Goal: Navigation & Orientation: Find specific page/section

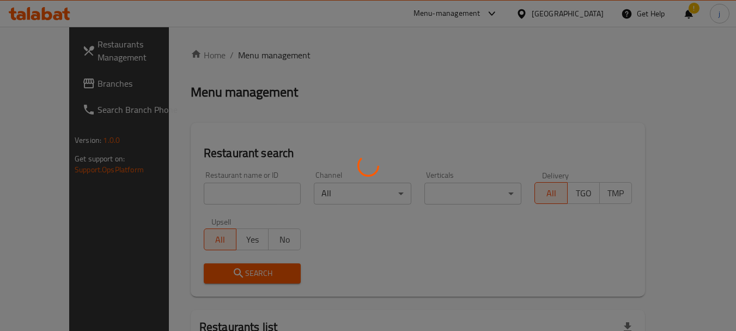
click at [58, 81] on div at bounding box center [368, 165] width 736 height 331
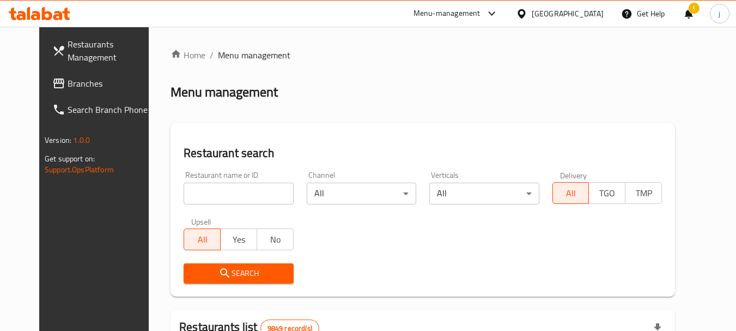
click at [68, 81] on span "Branches" at bounding box center [111, 83] width 86 height 13
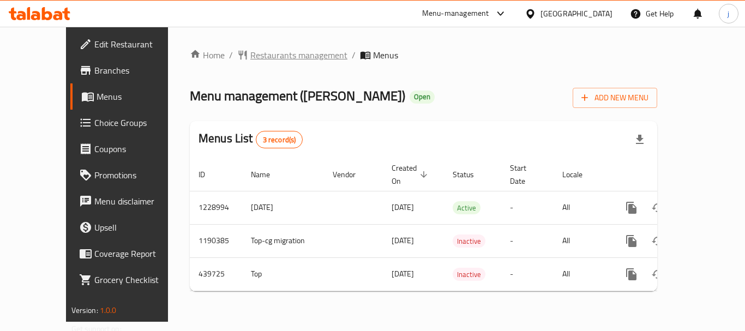
click at [250, 55] on span "Restaurants management" at bounding box center [298, 55] width 97 height 13
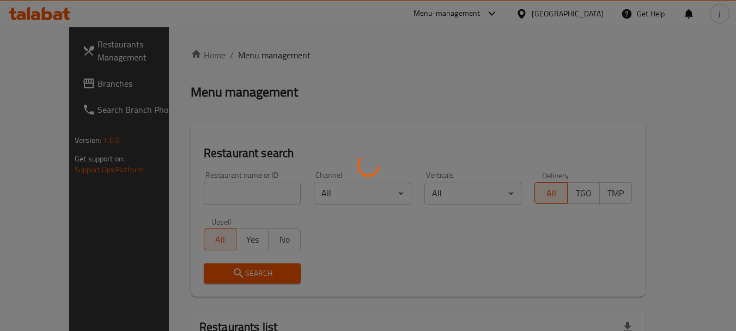
click at [56, 88] on div at bounding box center [368, 165] width 736 height 331
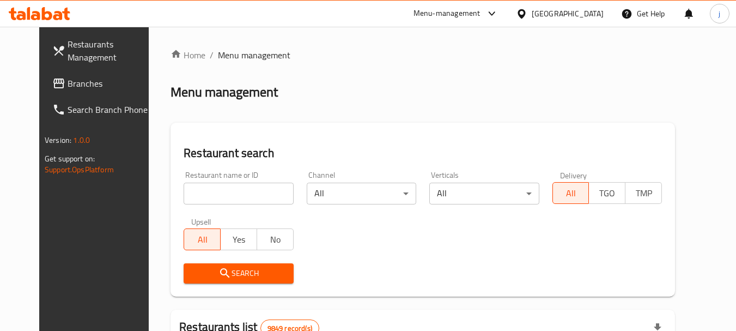
click at [59, 93] on link "Branches" at bounding box center [103, 83] width 119 height 26
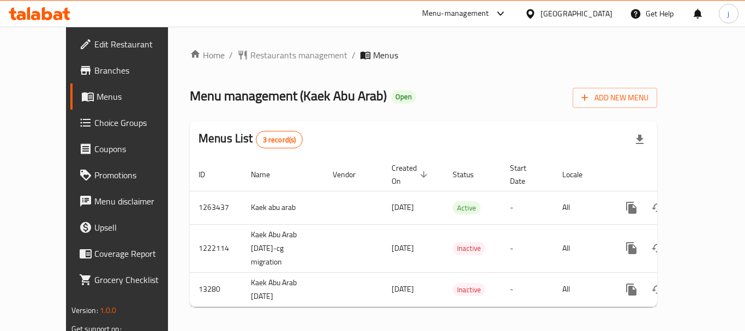
click at [286, 46] on div "Home / Restaurants management / Menus Menu management ( Kaek Abu Arab ) Open Ad…" at bounding box center [423, 182] width 511 height 311
click at [250, 54] on span "Restaurants management" at bounding box center [298, 55] width 97 height 13
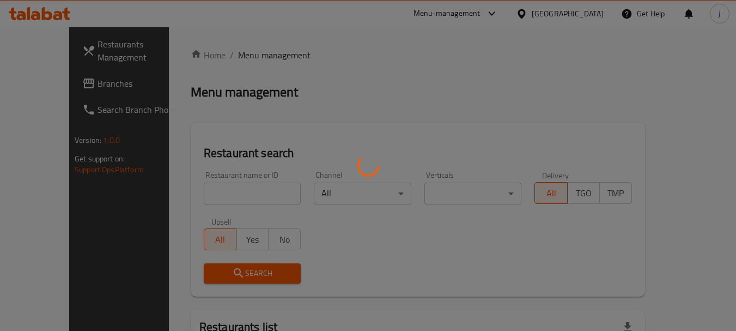
click at [26, 92] on div at bounding box center [368, 165] width 736 height 331
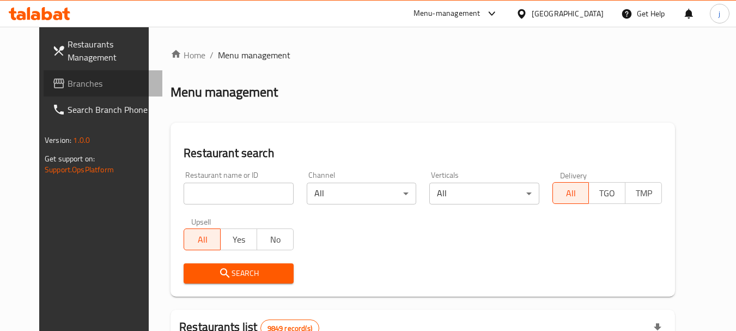
click at [68, 86] on span "Branches" at bounding box center [111, 83] width 86 height 13
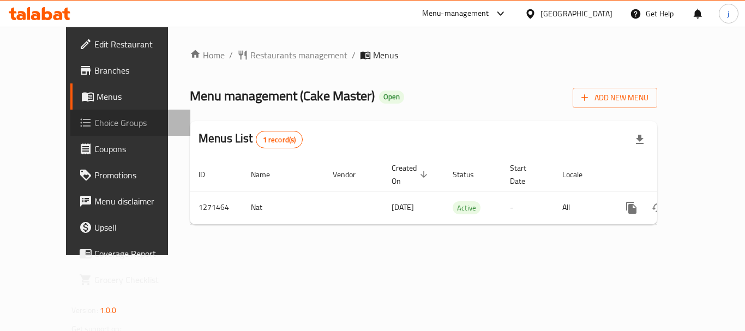
click at [94, 121] on span "Choice Groups" at bounding box center [137, 122] width 87 height 13
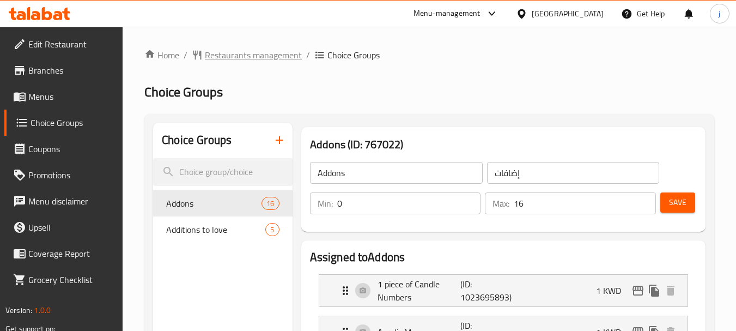
click at [229, 58] on span "Restaurants management" at bounding box center [253, 55] width 97 height 13
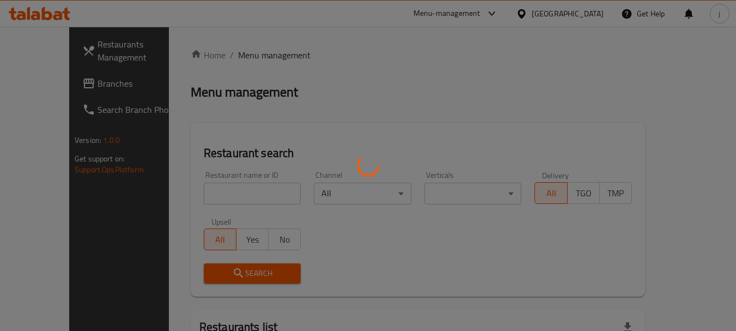
click at [55, 86] on div at bounding box center [368, 165] width 736 height 331
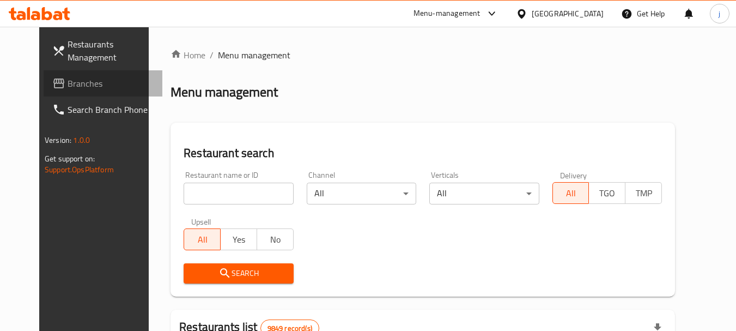
click at [68, 86] on span "Branches" at bounding box center [111, 83] width 86 height 13
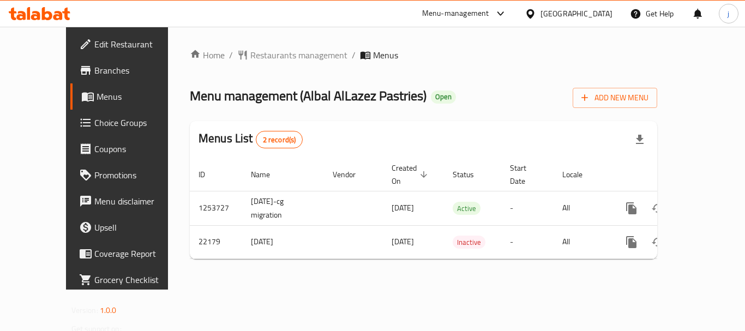
click at [534, 16] on icon at bounding box center [530, 13] width 8 height 9
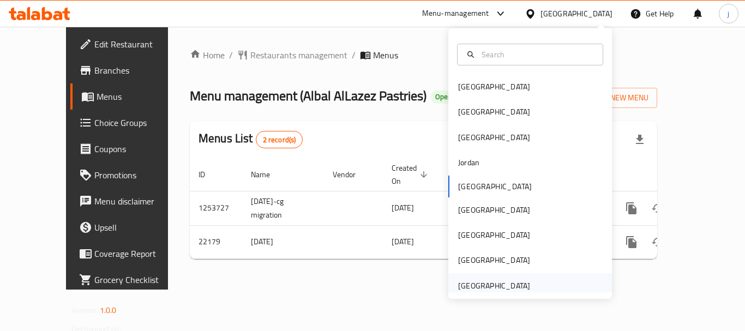
click at [481, 285] on div "[GEOGRAPHIC_DATA]" at bounding box center [494, 286] width 72 height 12
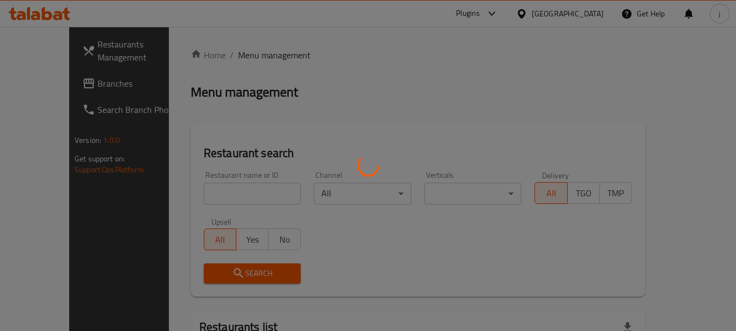
click at [49, 74] on div at bounding box center [368, 165] width 736 height 331
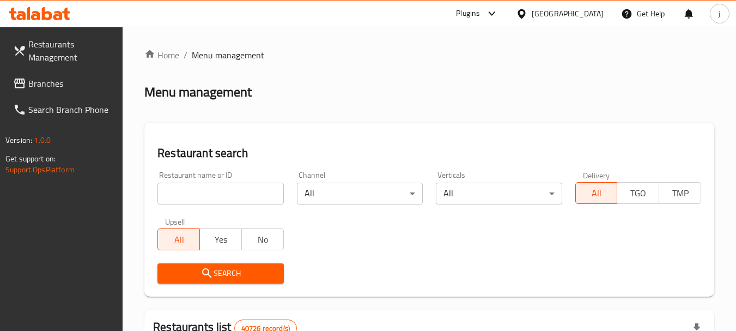
click at [28, 80] on span "Branches" at bounding box center [71, 83] width 86 height 13
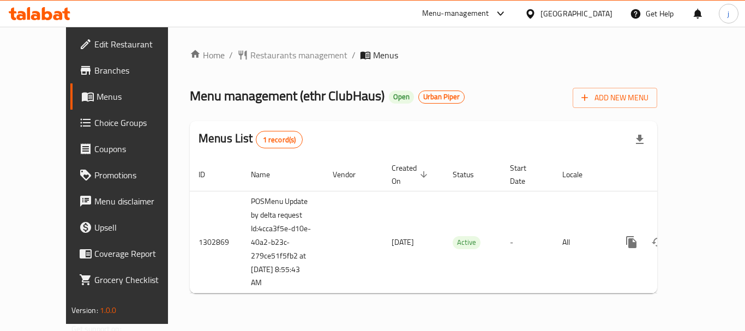
click at [492, 21] on div "Menu-management" at bounding box center [464, 14] width 102 height 26
click at [501, 11] on icon at bounding box center [500, 13] width 13 height 13
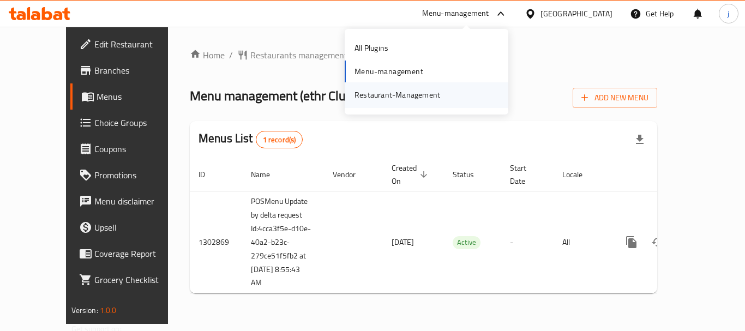
click at [384, 96] on div "Restaurant-Management" at bounding box center [397, 95] width 86 height 12
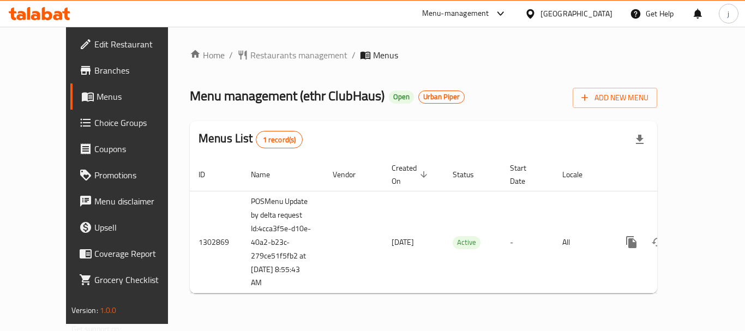
click at [539, 8] on div at bounding box center [532, 14] width 16 height 12
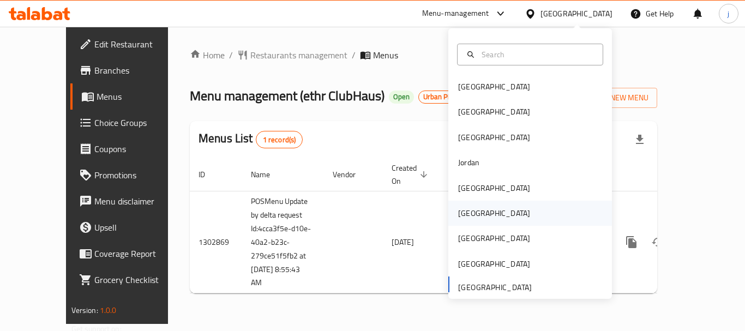
click at [479, 213] on div "[GEOGRAPHIC_DATA]" at bounding box center [530, 213] width 164 height 25
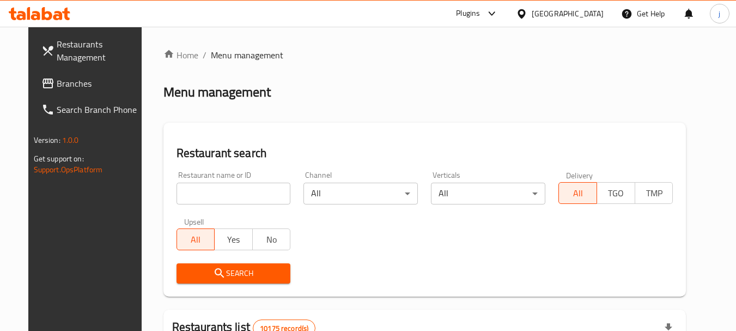
click at [41, 75] on link "Branches" at bounding box center [92, 83] width 119 height 26
